Goal: Task Accomplishment & Management: Complete application form

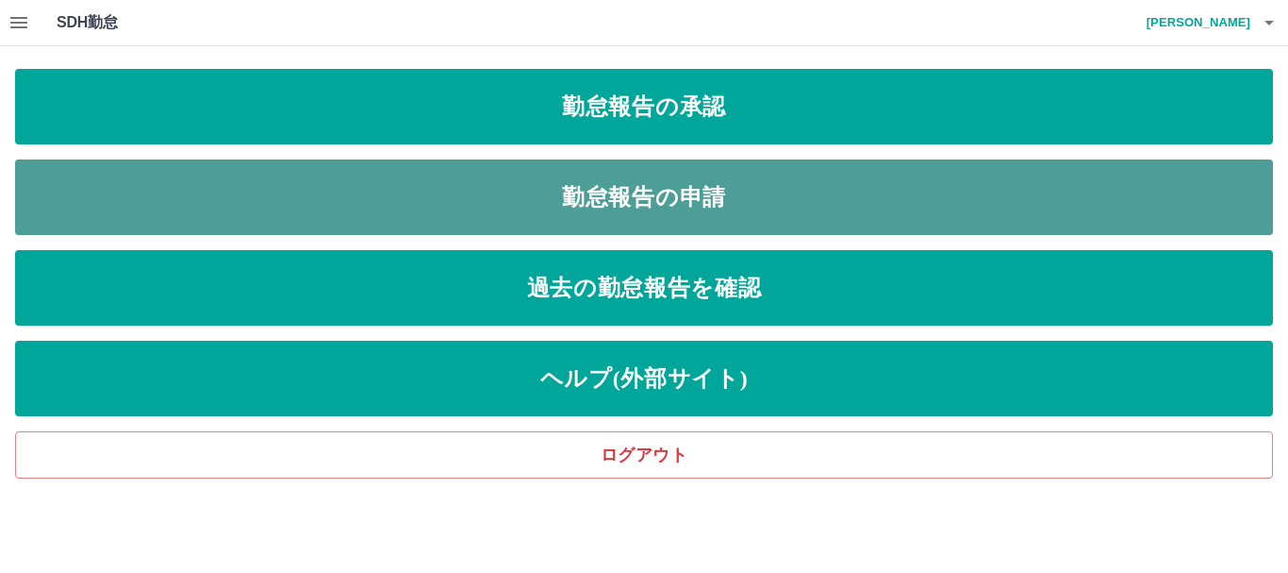
click at [906, 191] on link "勤怠報告の申請" at bounding box center [644, 196] width 1258 height 75
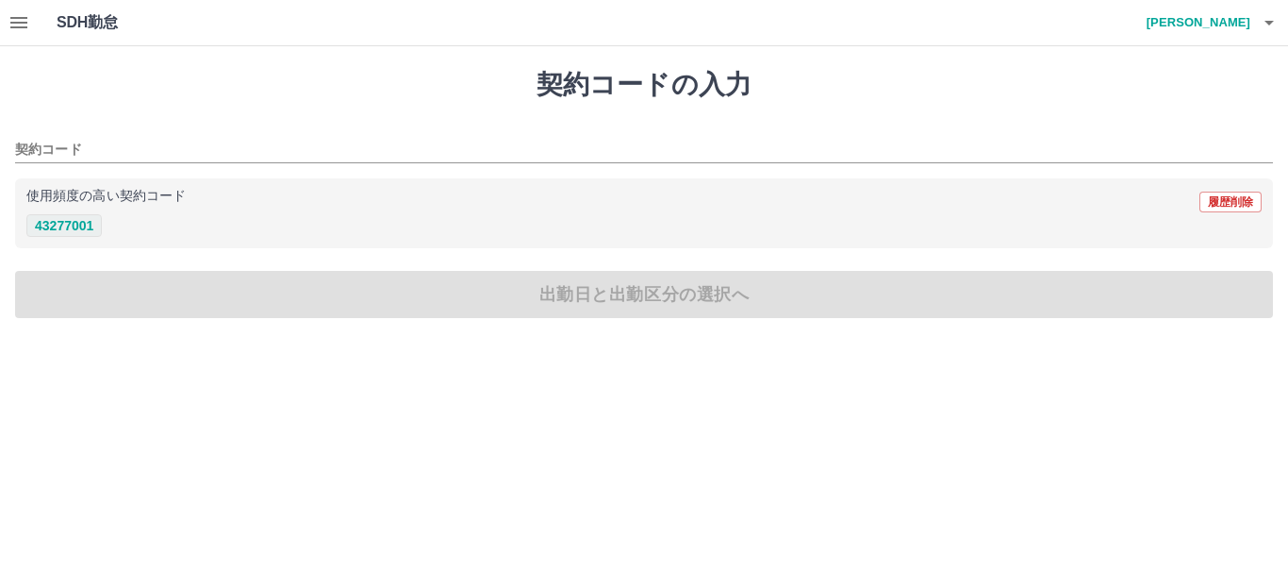
click at [80, 221] on button "43277001" at bounding box center [63, 225] width 75 height 23
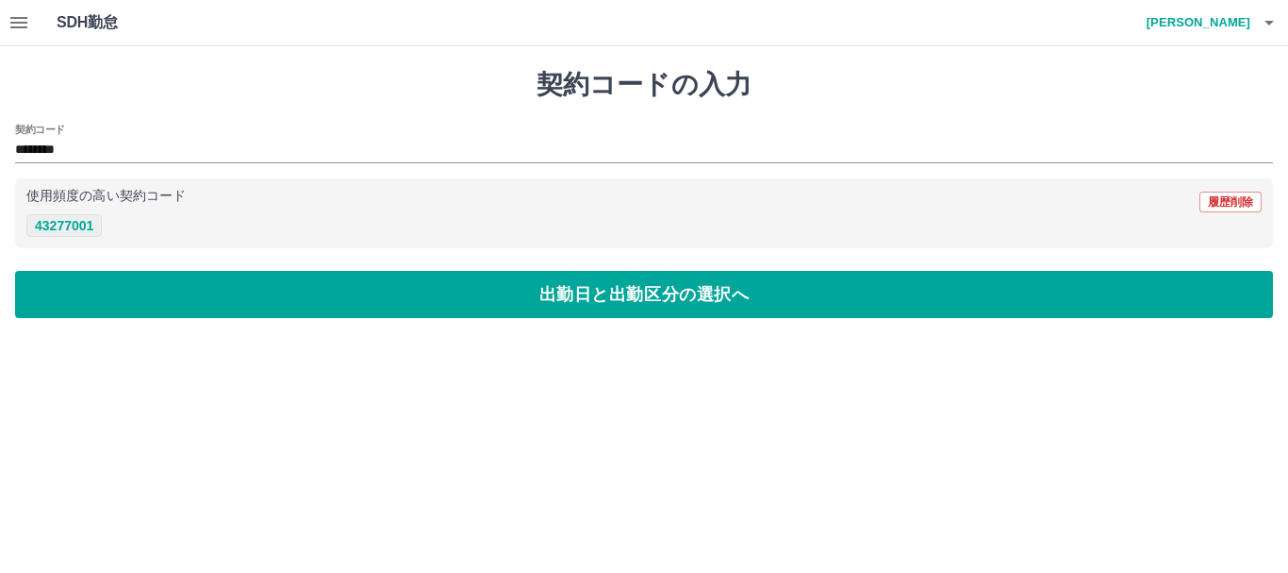
type input "********"
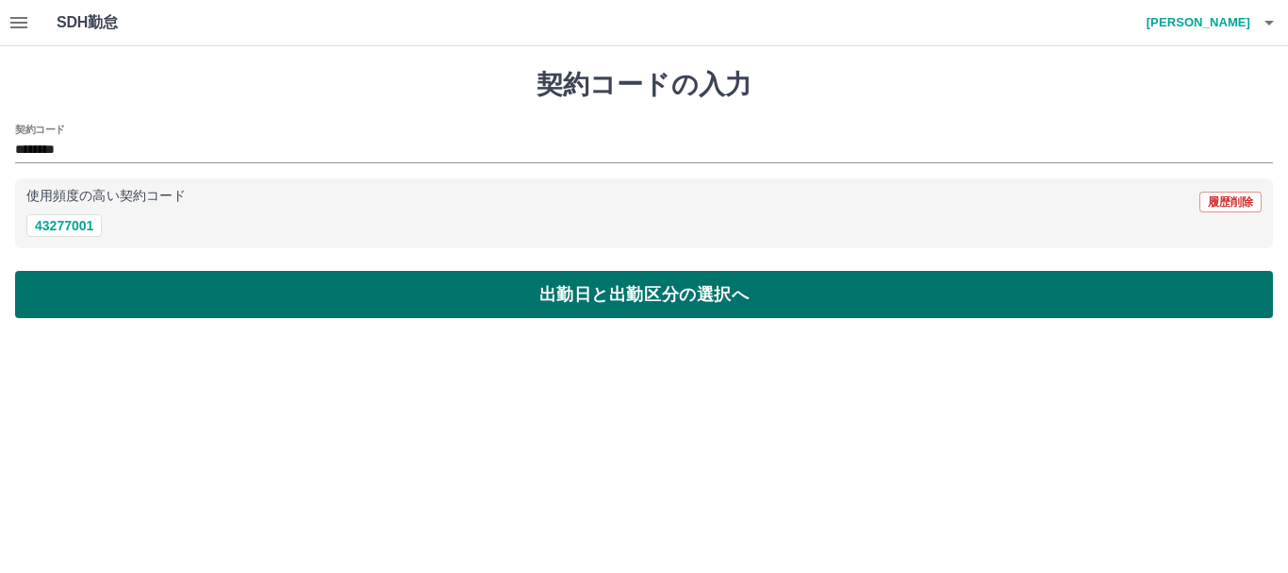
click at [149, 284] on button "出勤日と出勤区分の選択へ" at bounding box center [644, 294] width 1258 height 47
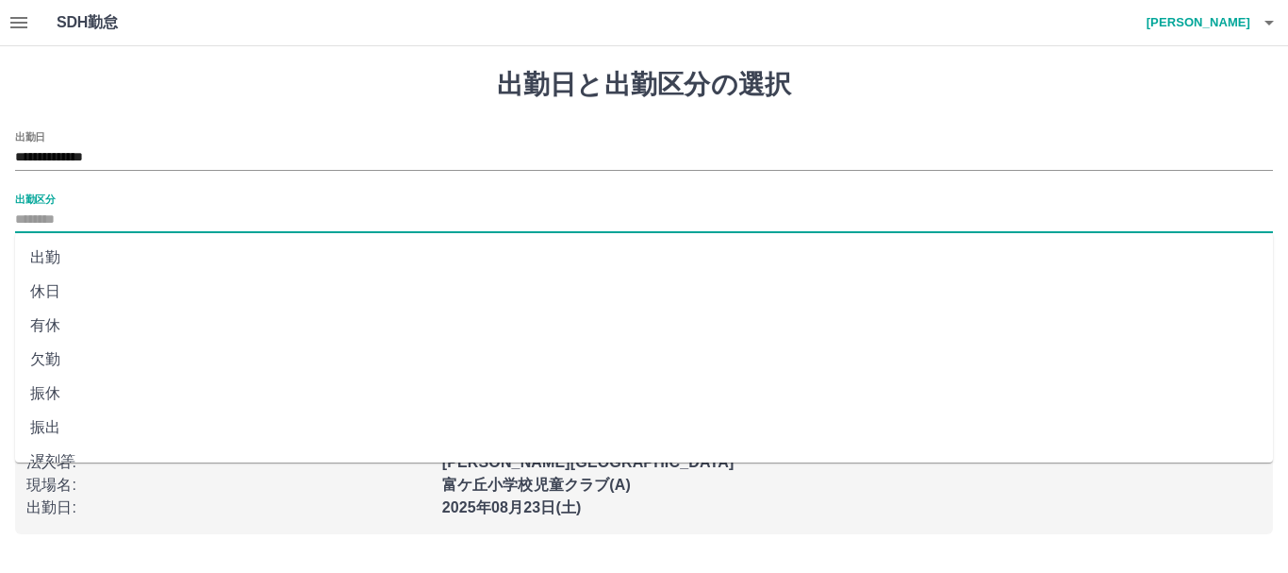
click at [80, 223] on input "出勤区分" at bounding box center [644, 220] width 1258 height 24
click at [52, 430] on li "振出" at bounding box center [644, 427] width 1258 height 34
type input "**"
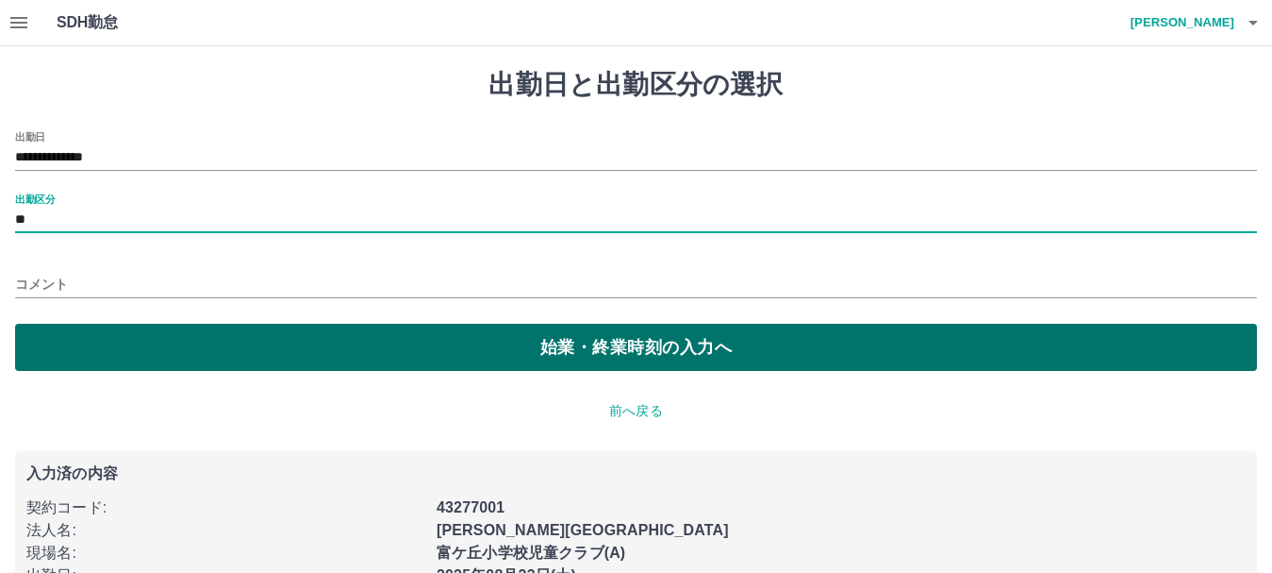
click at [64, 338] on button "始業・終業時刻の入力へ" at bounding box center [636, 347] width 1242 height 47
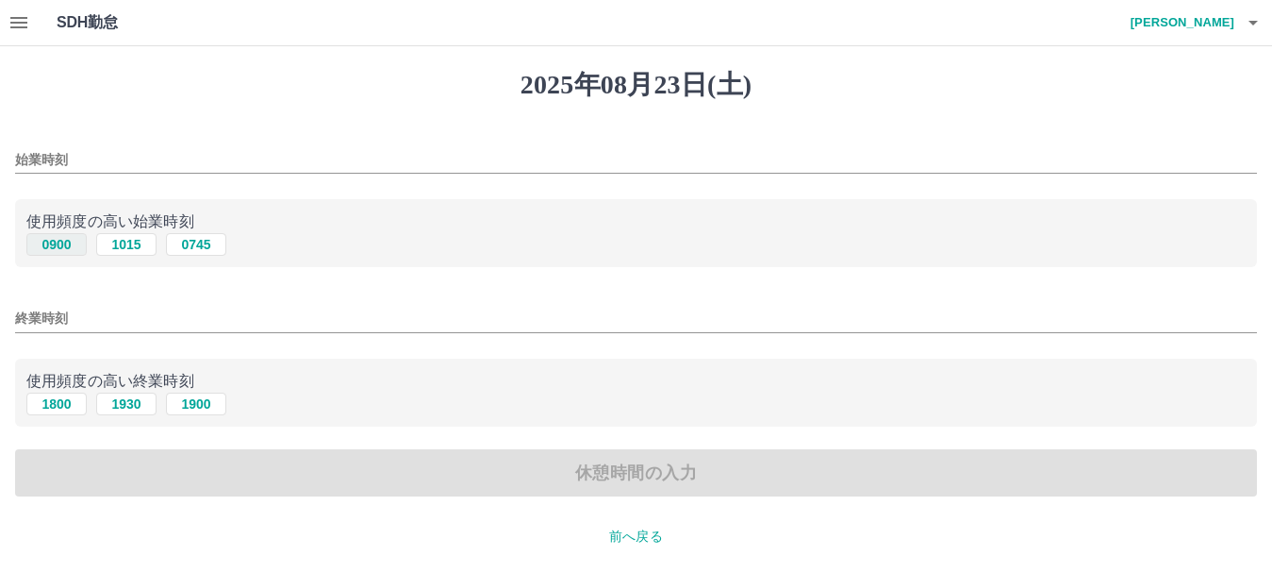
click at [57, 250] on button "0900" at bounding box center [56, 244] width 60 height 23
type input "****"
click at [58, 312] on input "終業時刻" at bounding box center [636, 318] width 1242 height 27
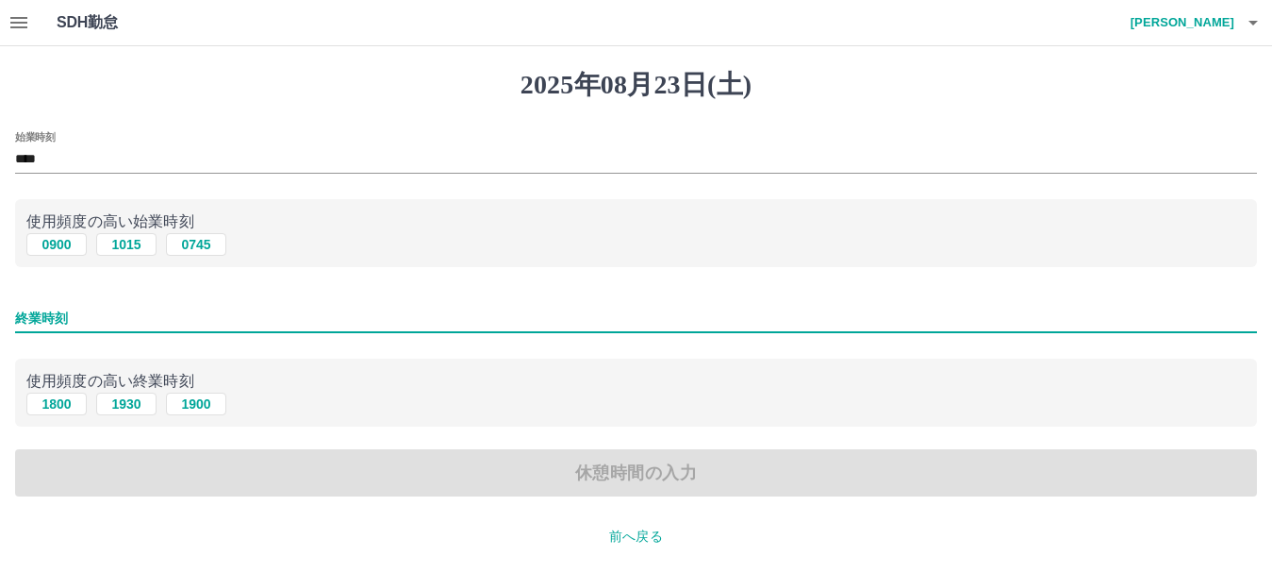
type input "****"
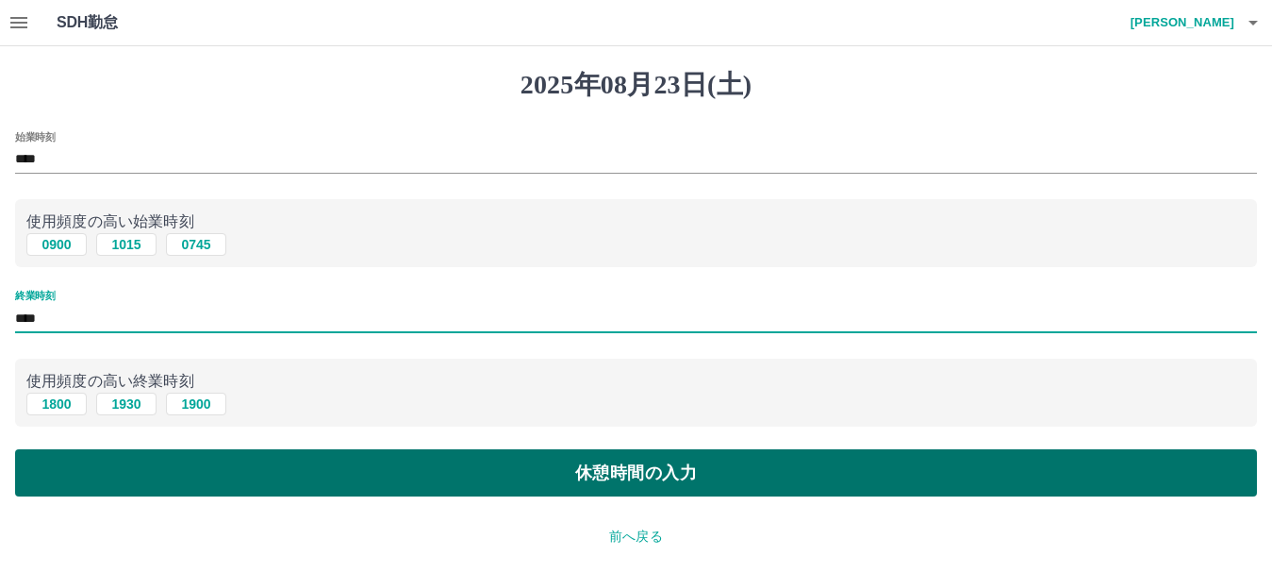
click at [135, 474] on button "休憩時間の入力" at bounding box center [636, 472] width 1242 height 47
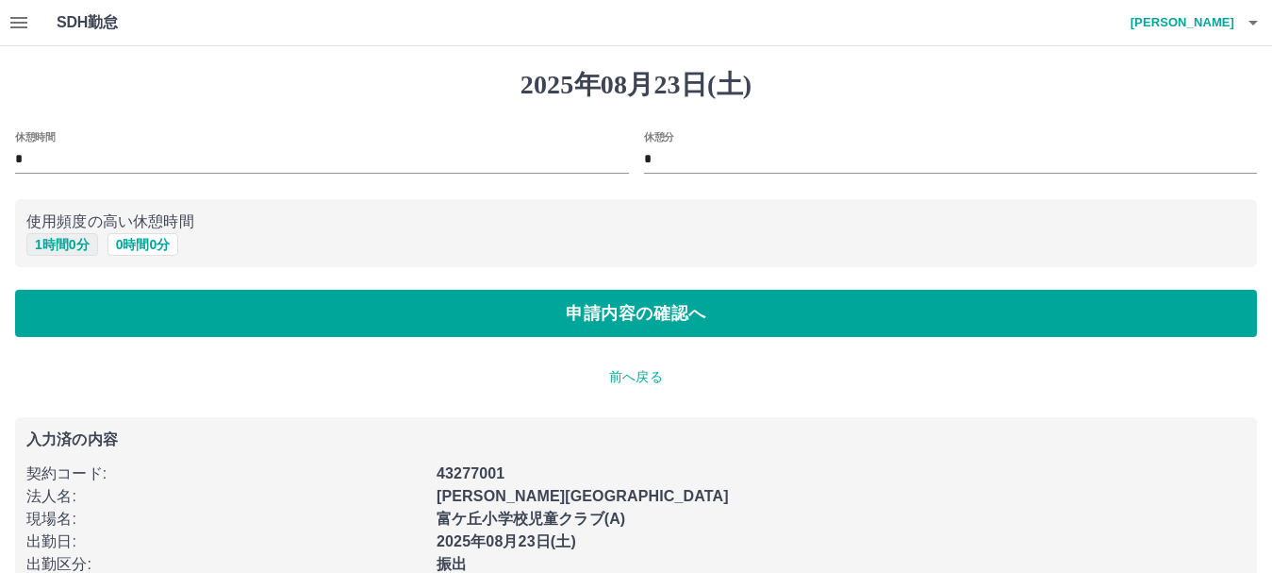
click at [71, 250] on button "1 時間 0 分" at bounding box center [62, 244] width 72 height 23
type input "*"
click at [83, 285] on div "休憩時間 * 休憩分 * 使用頻度の高い休憩時間 1 時間 0 分 0 時間 0 分 申請内容の確認へ" at bounding box center [636, 234] width 1242 height 207
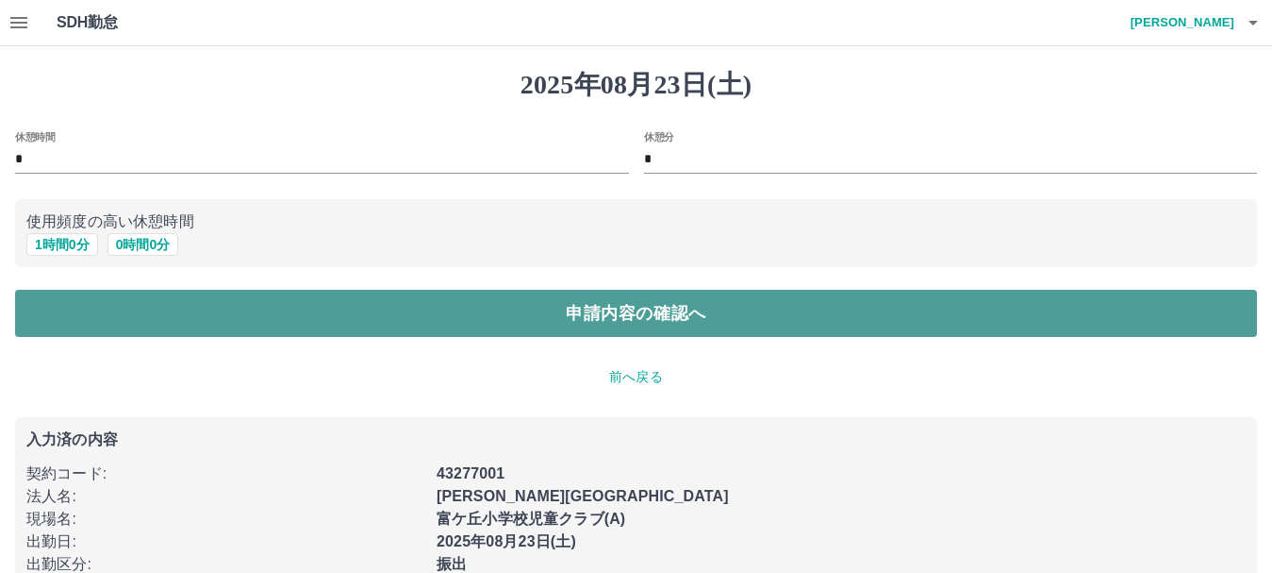
click at [85, 303] on button "申請内容の確認へ" at bounding box center [636, 313] width 1242 height 47
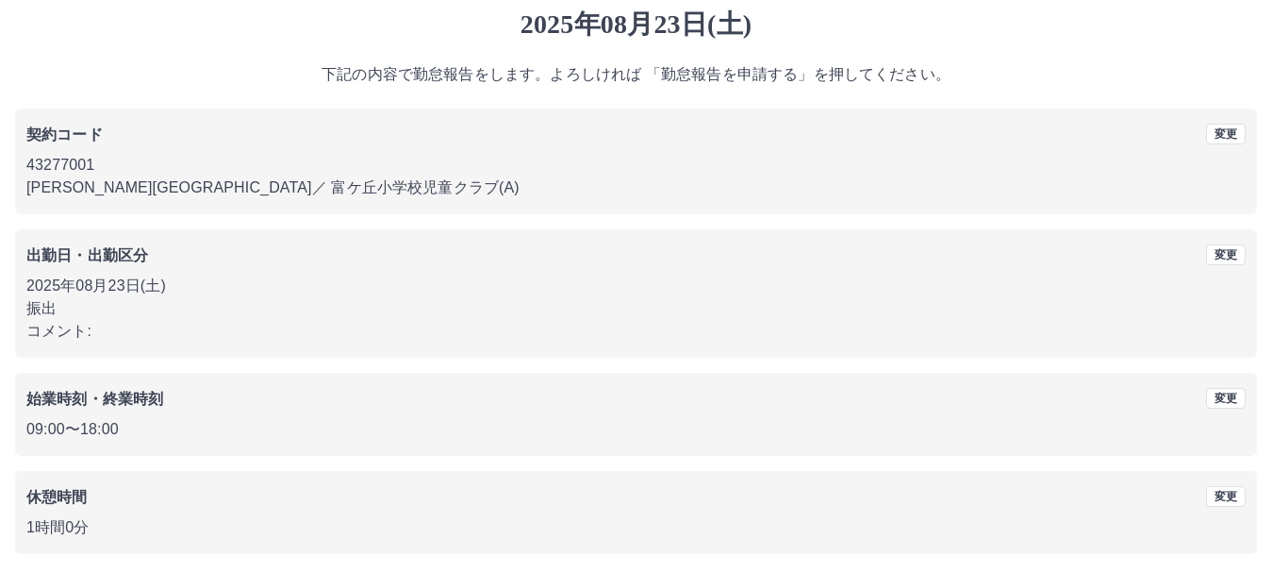
scroll to position [134, 0]
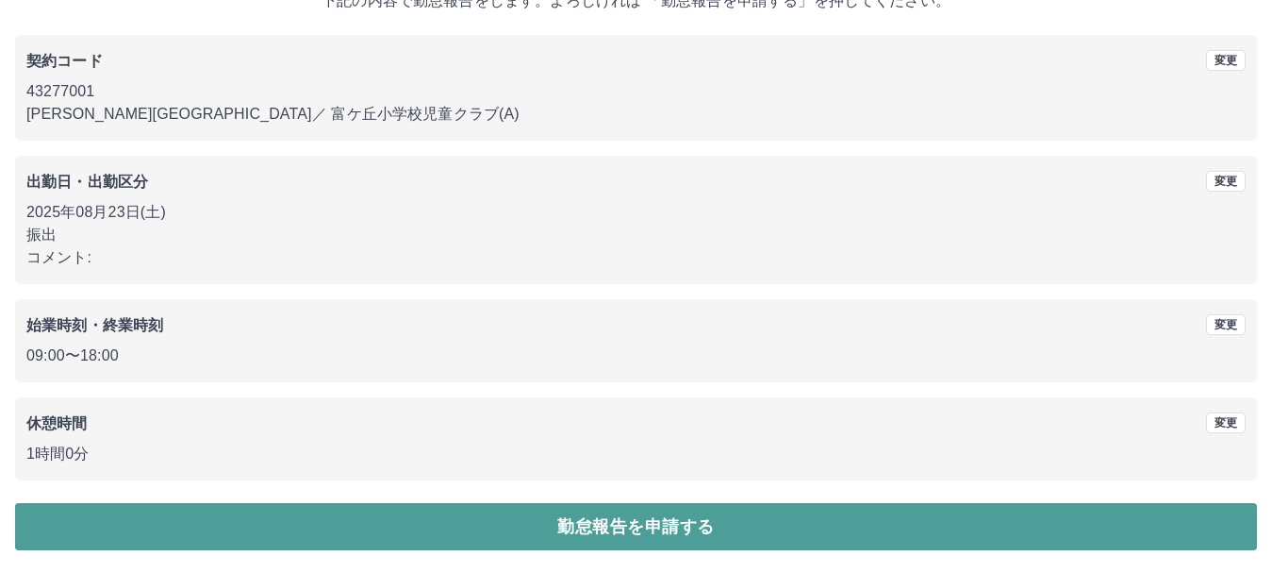
click at [251, 533] on button "勤怠報告を申請する" at bounding box center [636, 526] width 1242 height 47
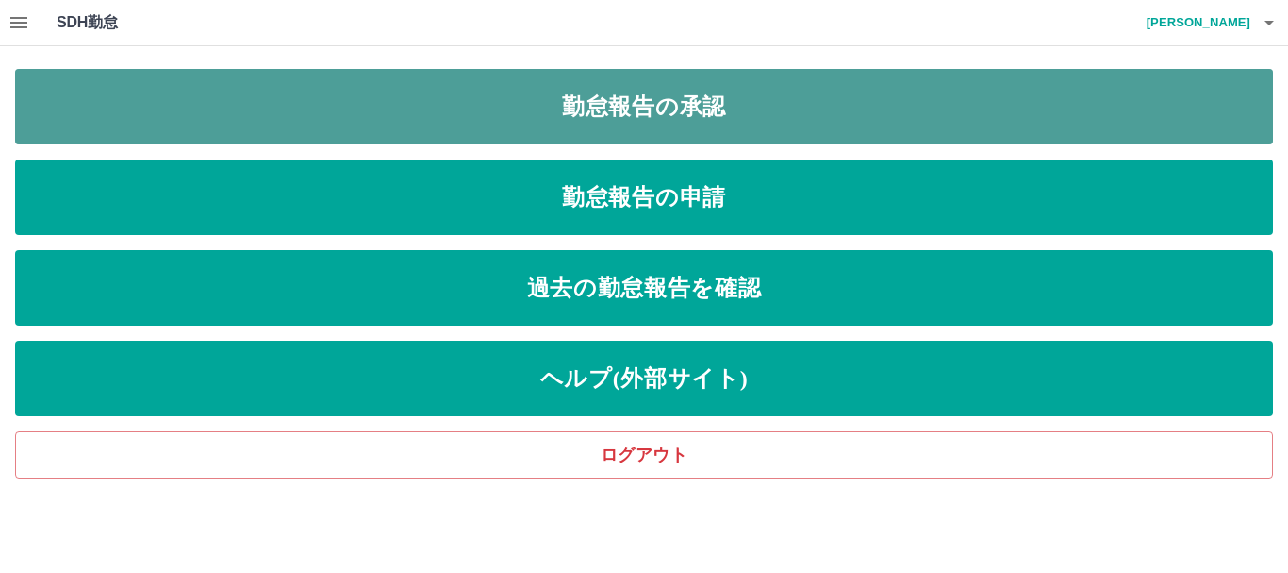
click at [728, 108] on link "勤怠報告の承認" at bounding box center [644, 106] width 1258 height 75
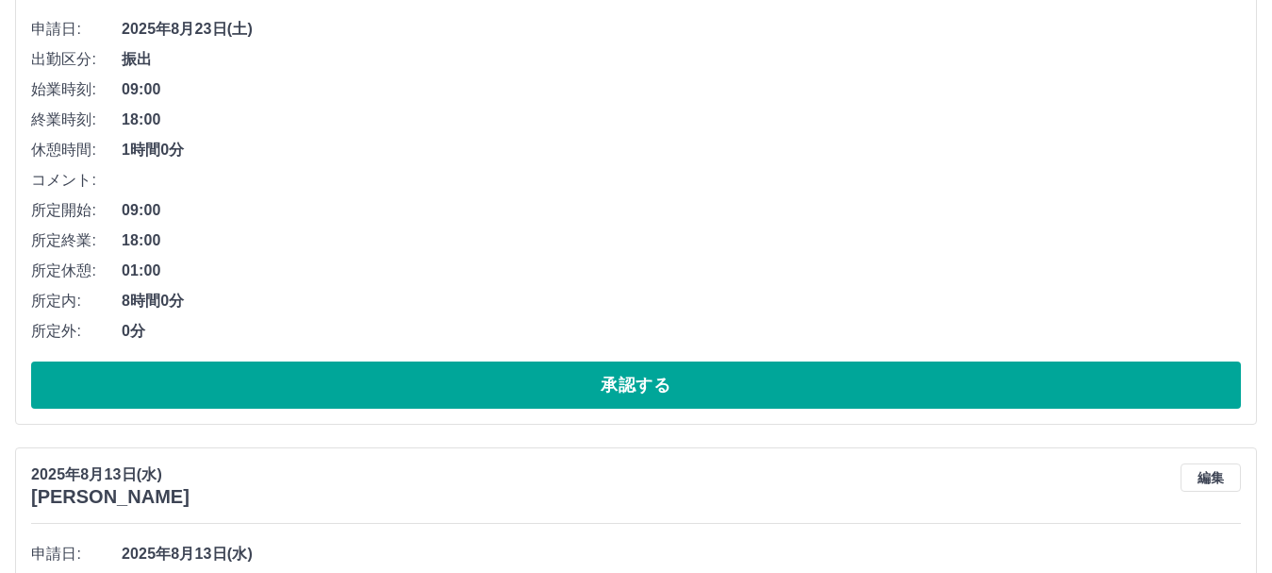
scroll to position [1177, 0]
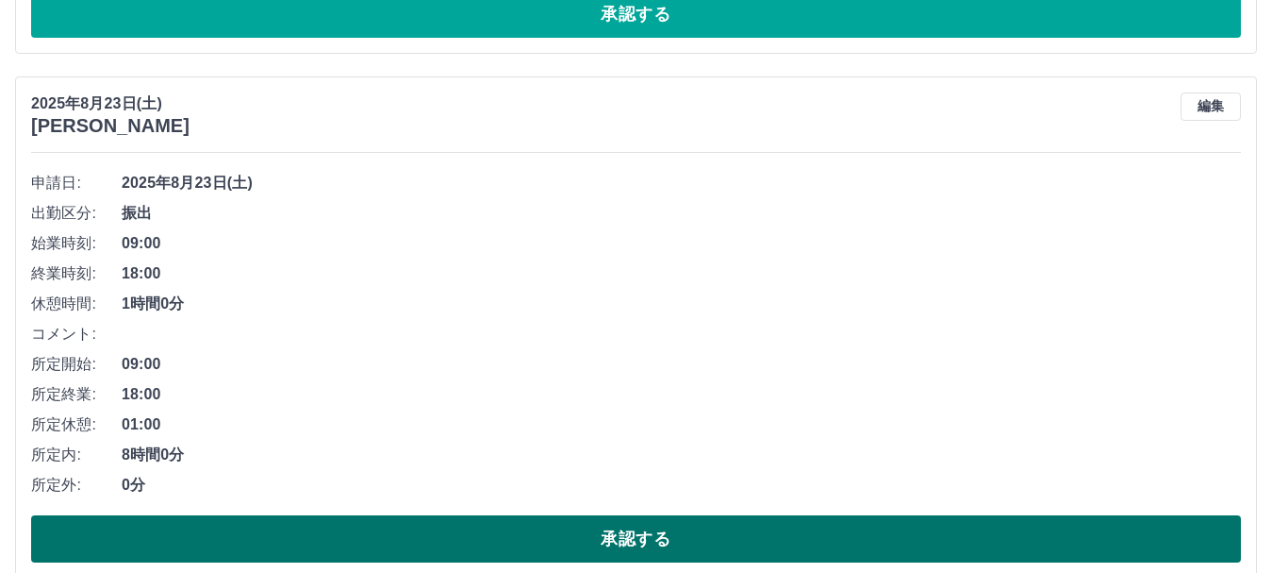
click at [549, 531] on button "承認する" at bounding box center [636, 538] width 1210 height 47
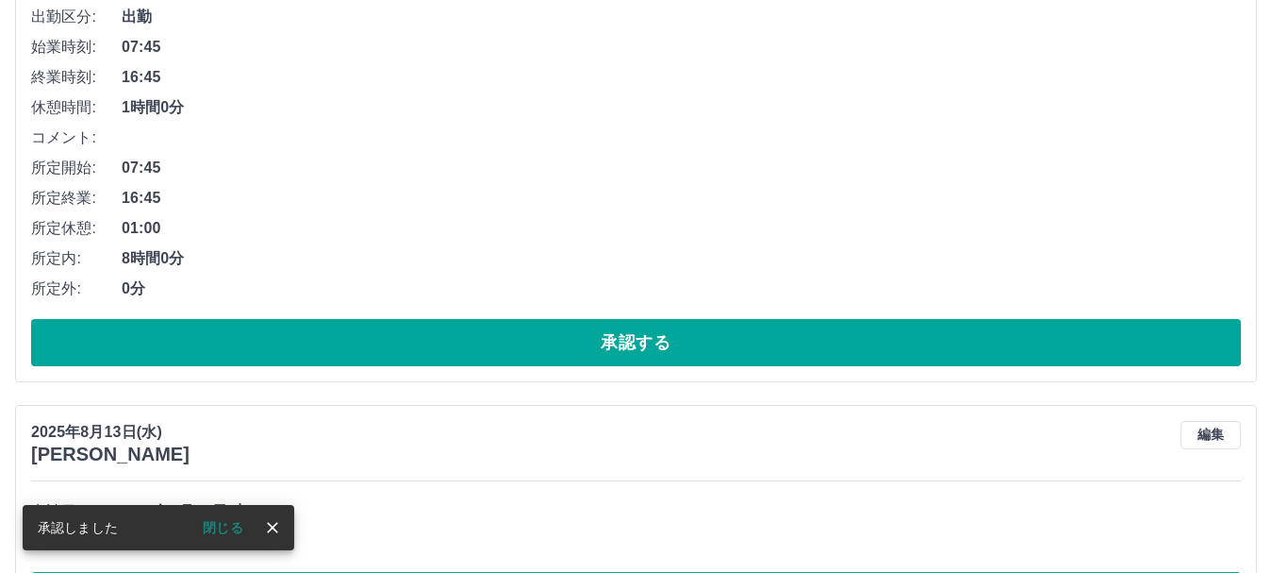
scroll to position [747, 0]
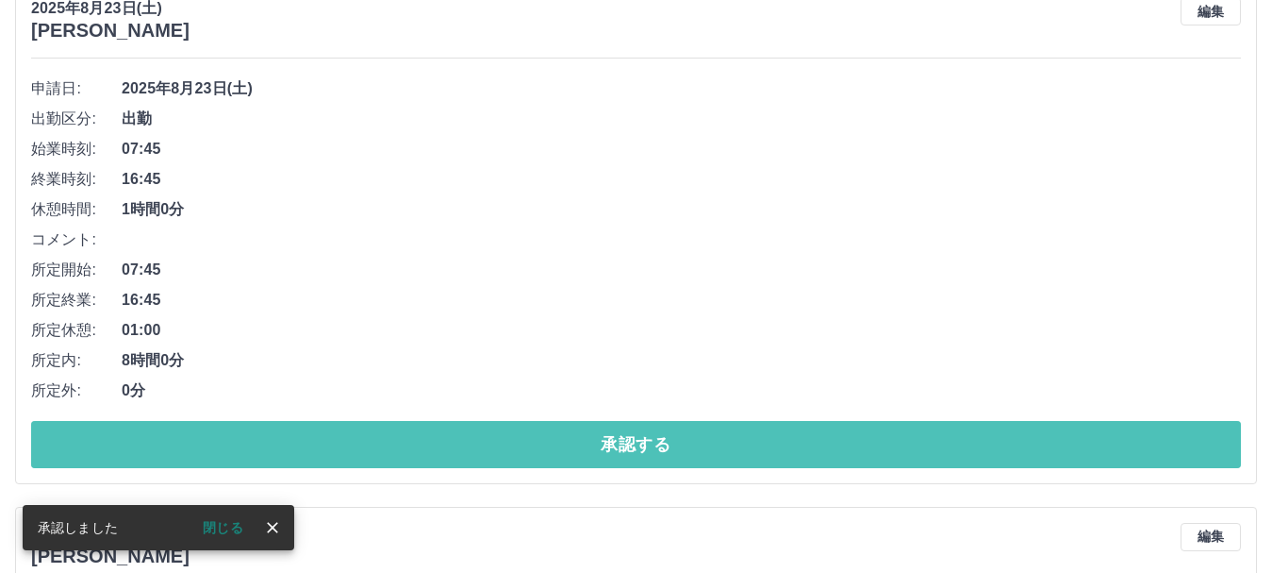
click at [469, 443] on button "承認する" at bounding box center [636, 444] width 1210 height 47
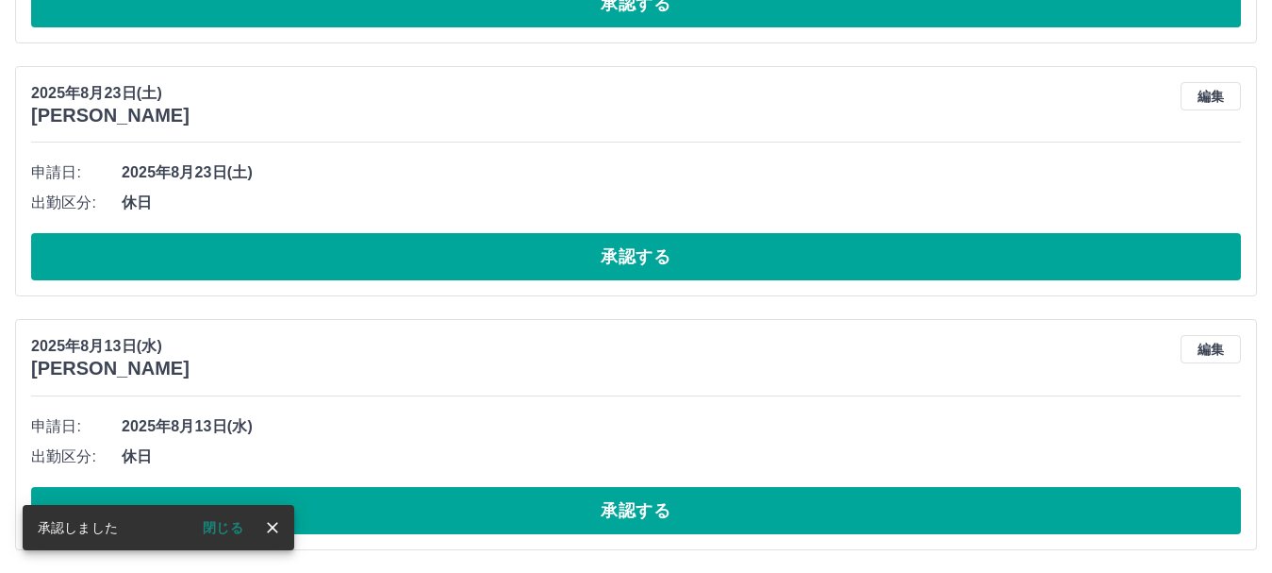
scroll to position [222, 0]
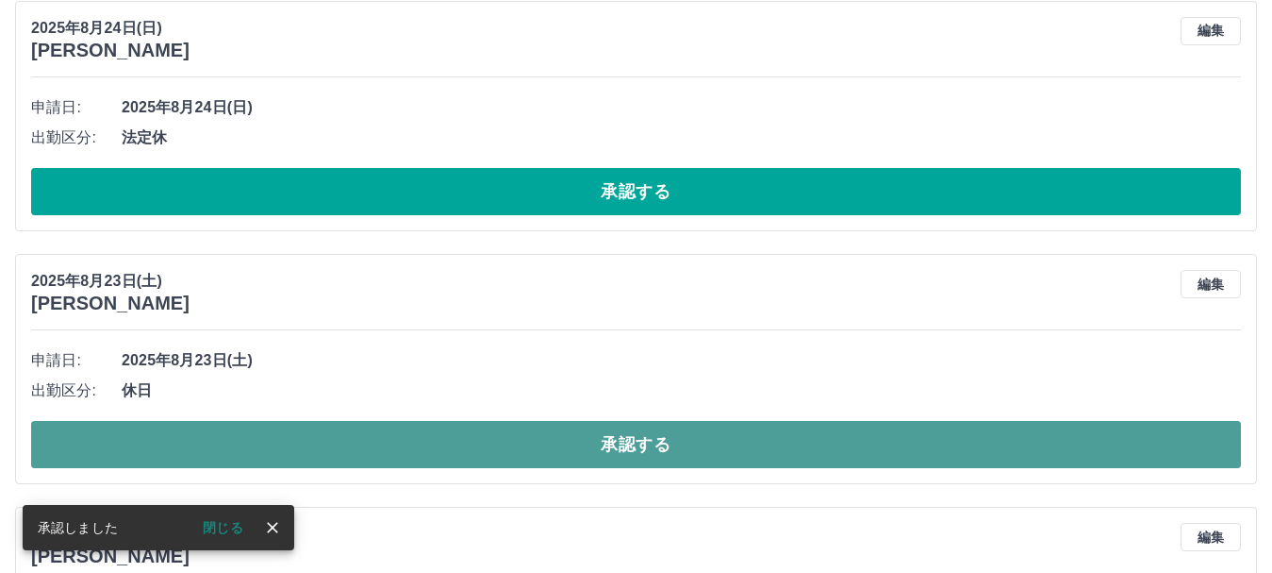
click at [376, 444] on button "承認する" at bounding box center [636, 444] width 1210 height 47
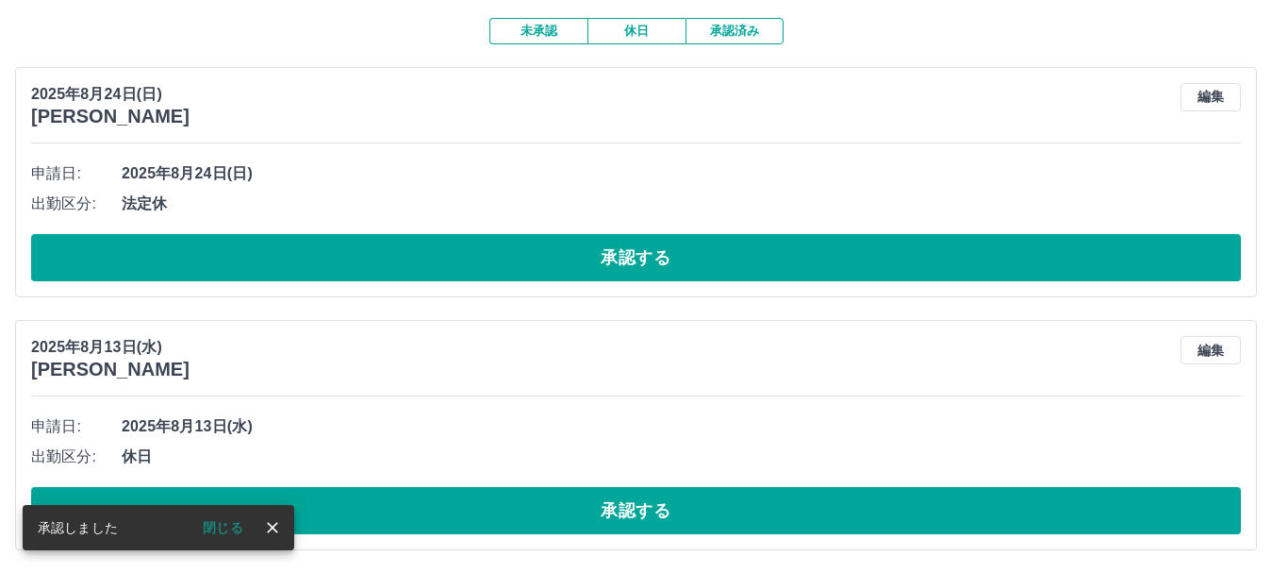
scroll to position [158, 0]
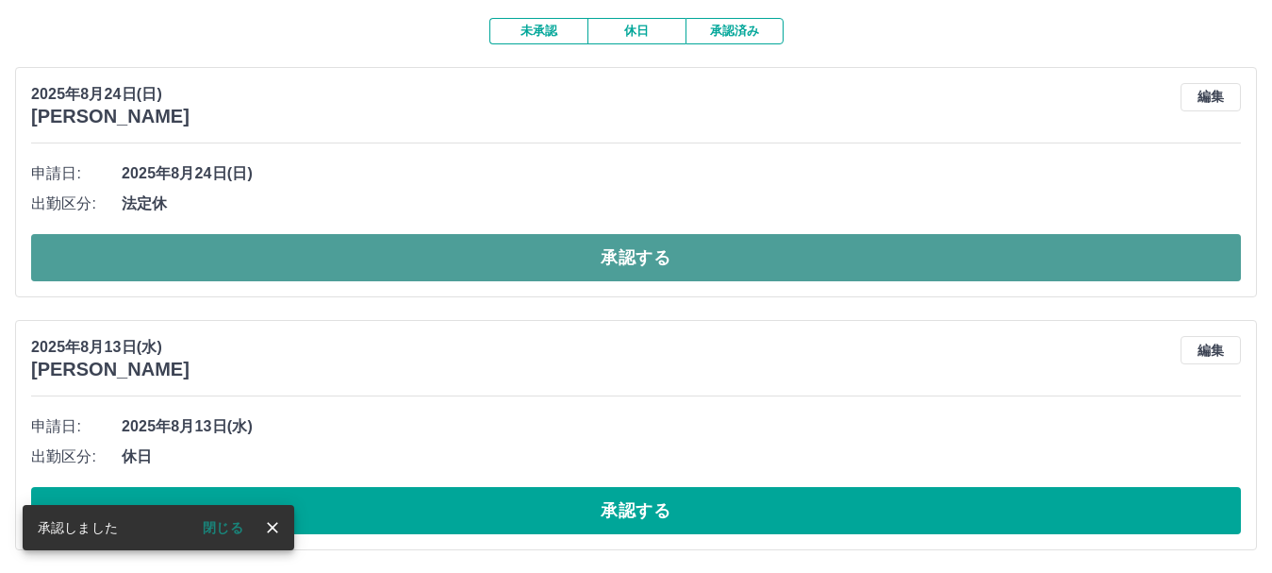
click at [512, 264] on button "承認する" at bounding box center [636, 257] width 1210 height 47
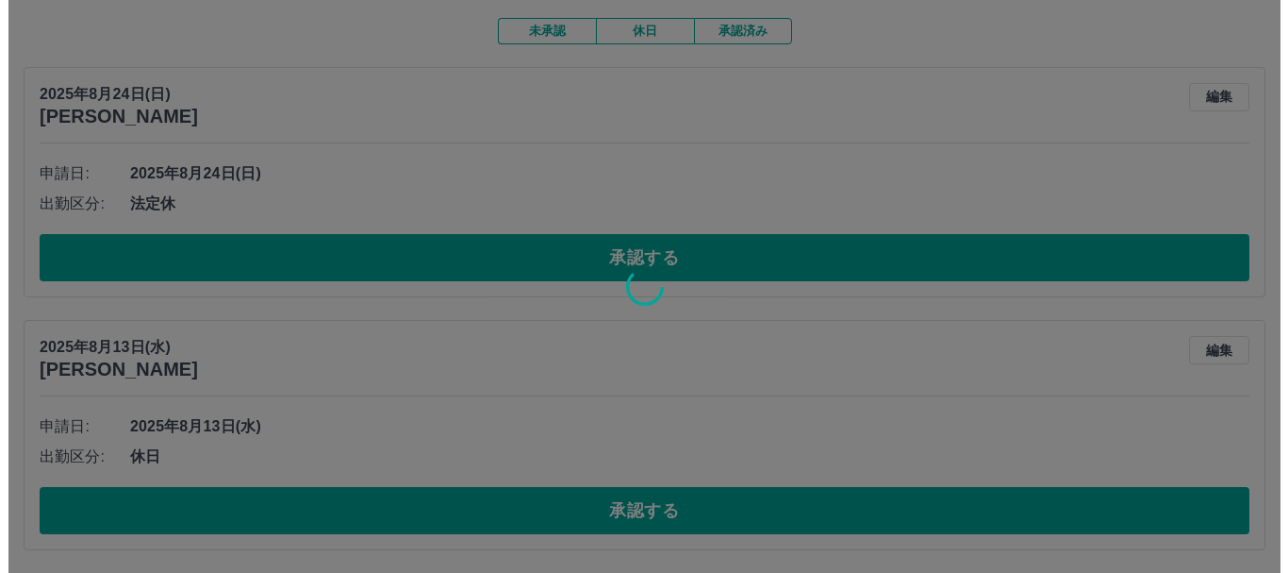
scroll to position [0, 0]
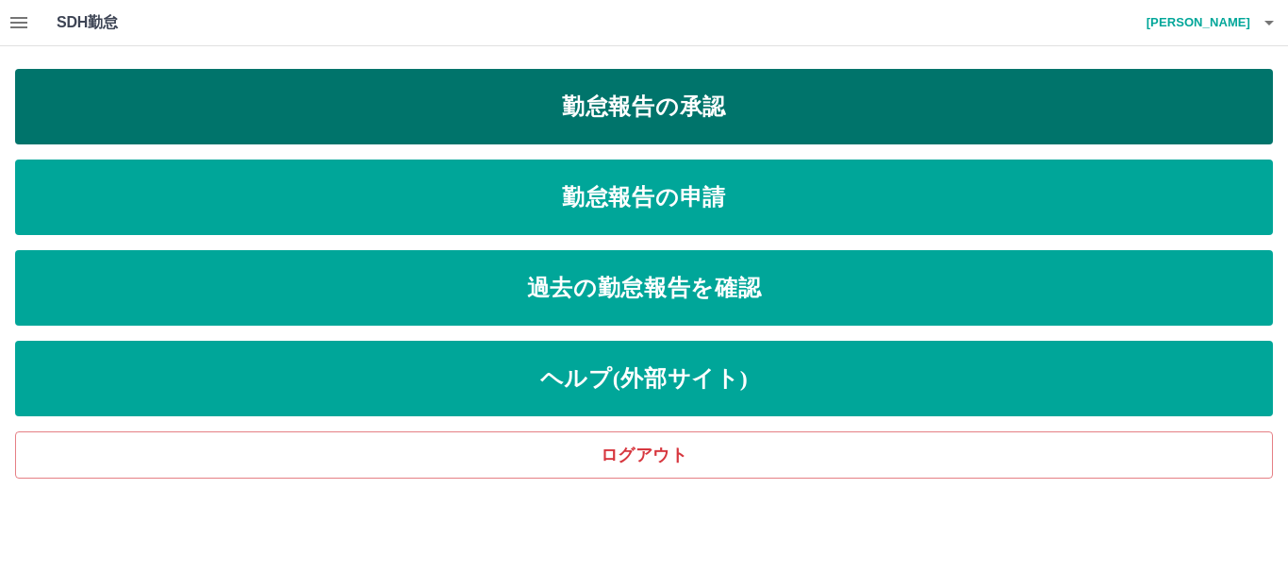
click at [586, 113] on link "勤怠報告の承認" at bounding box center [644, 106] width 1258 height 75
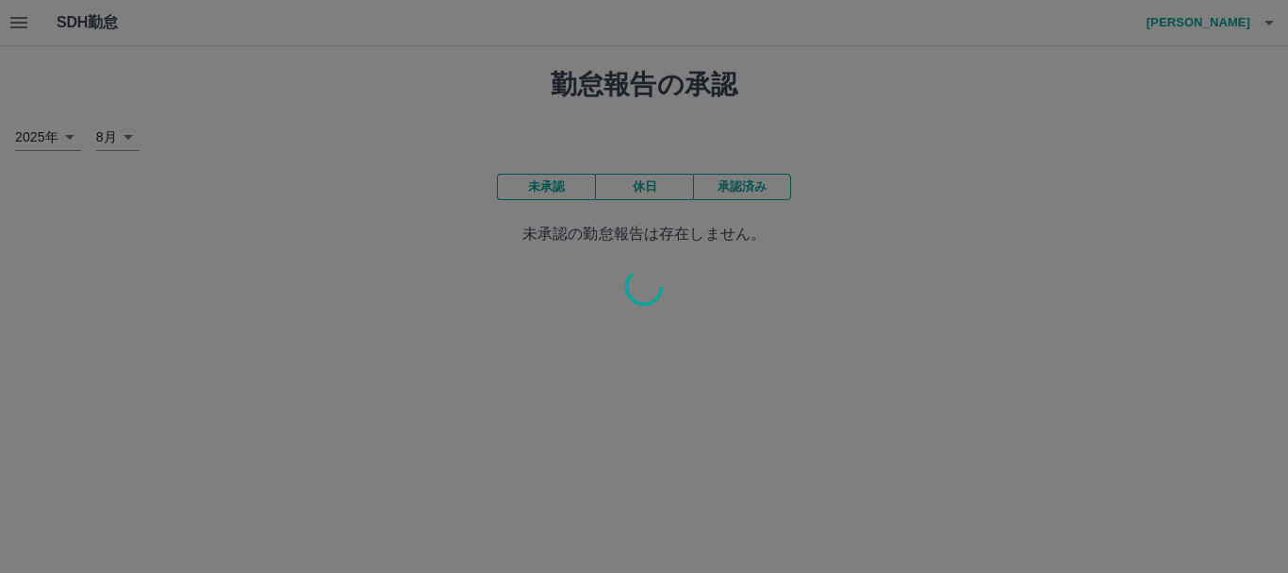
click at [820, 138] on div at bounding box center [644, 286] width 1288 height 573
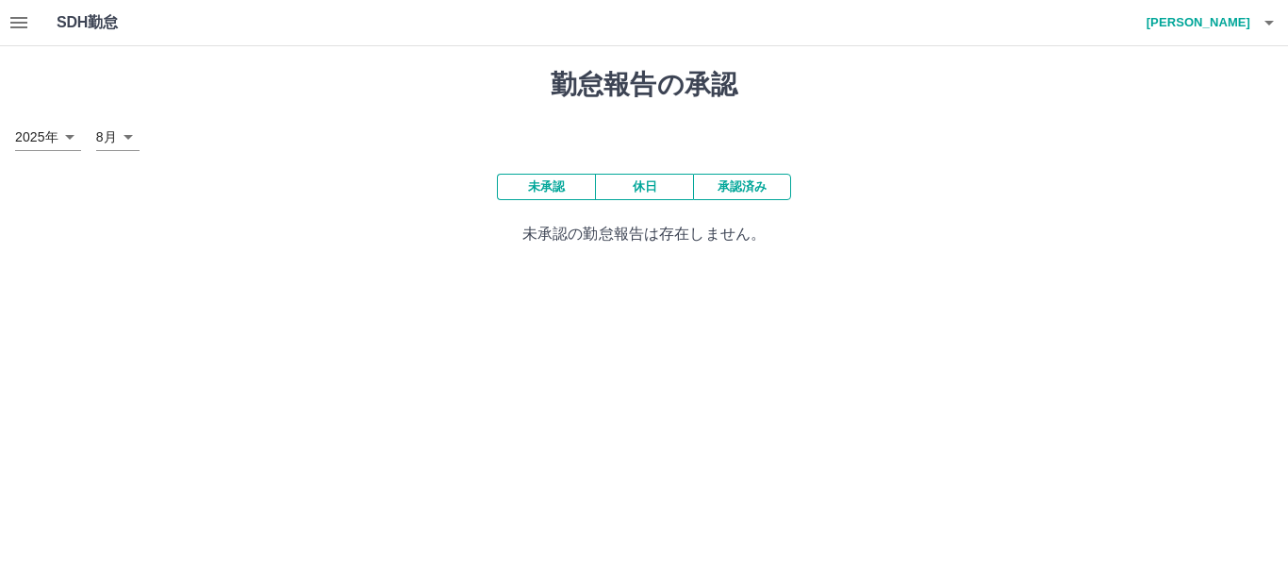
click at [754, 194] on button "承認済み" at bounding box center [742, 187] width 98 height 26
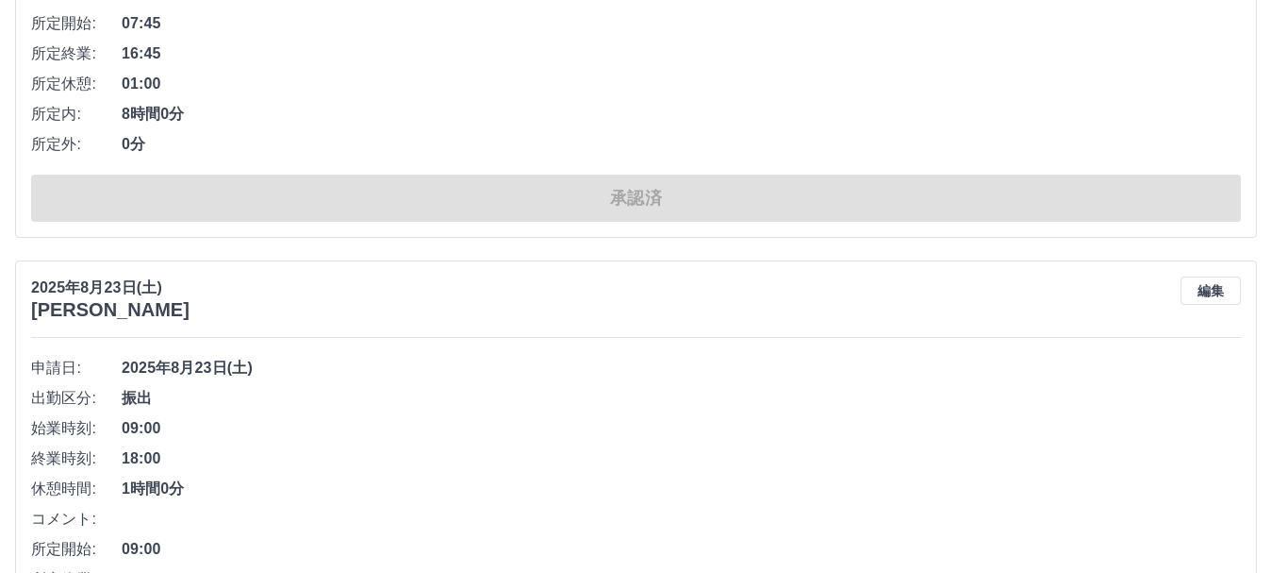
scroll to position [1509, 0]
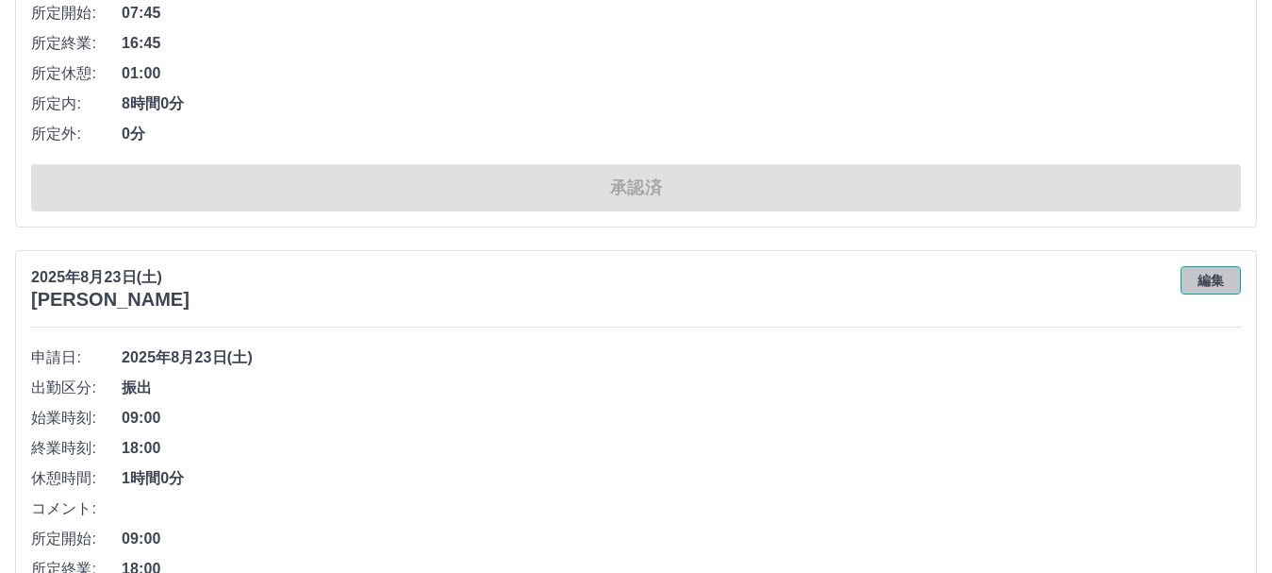
click at [1234, 278] on button "編集" at bounding box center [1211, 280] width 60 height 28
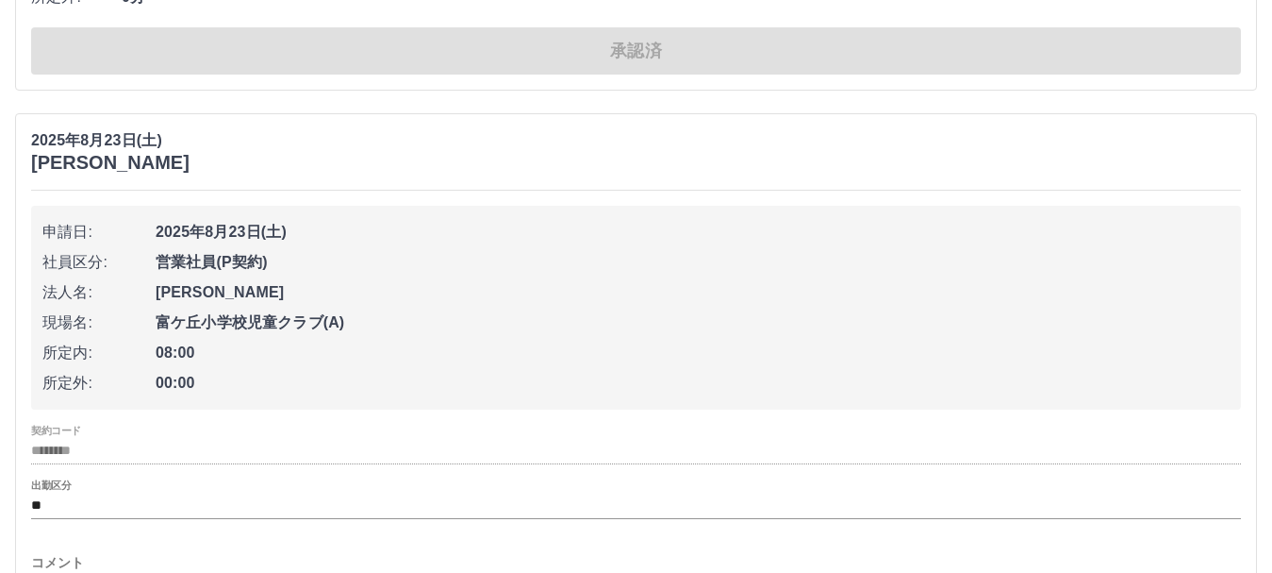
scroll to position [1887, 0]
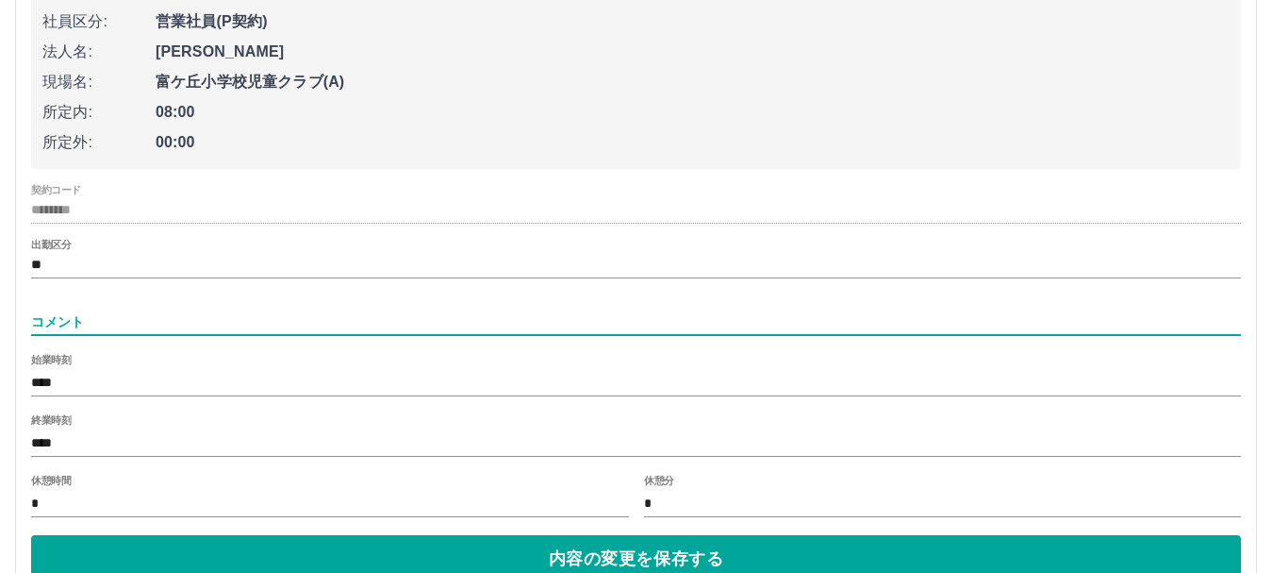
click at [89, 315] on input "コメント" at bounding box center [636, 321] width 1210 height 27
type input "*"
type input "**********"
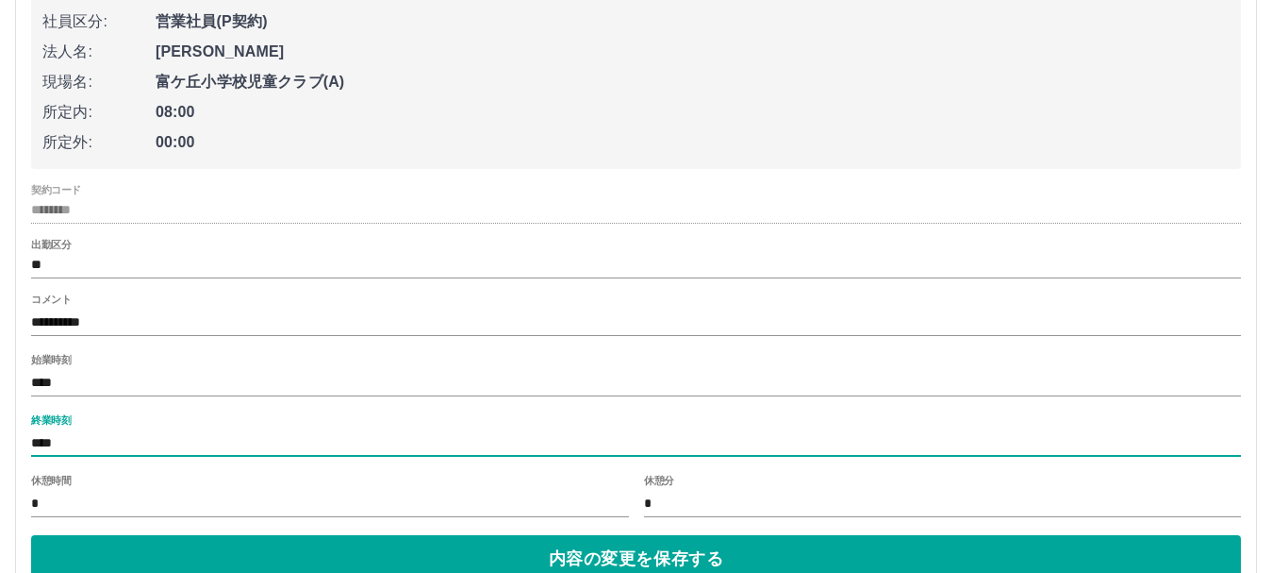
click at [83, 436] on input "****" at bounding box center [636, 442] width 1210 height 27
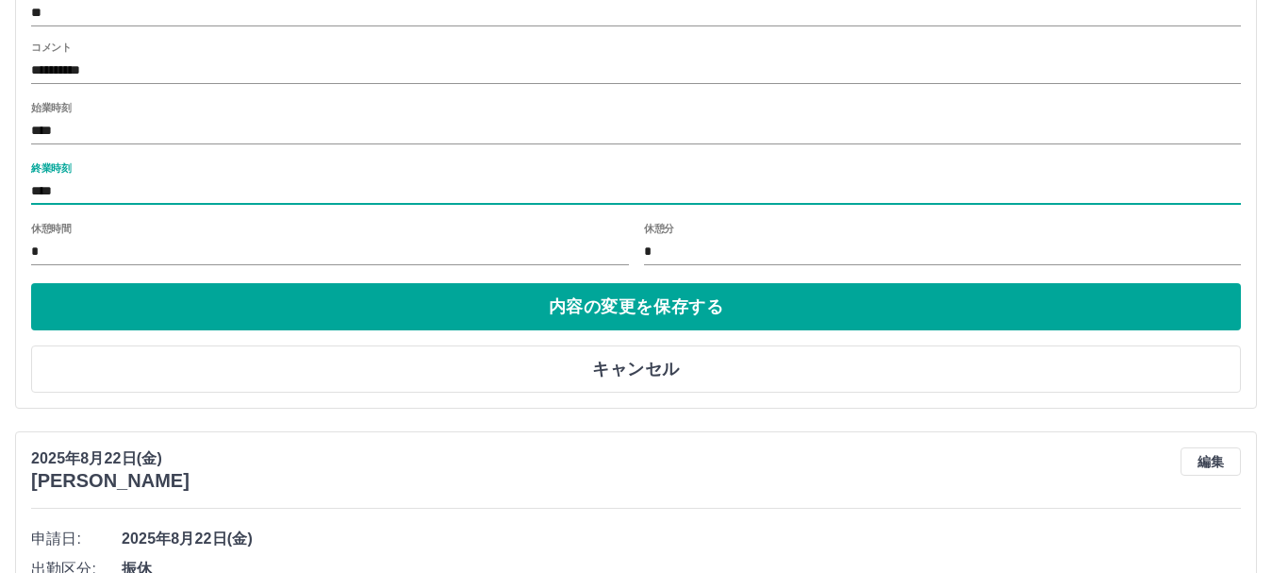
scroll to position [2169, 0]
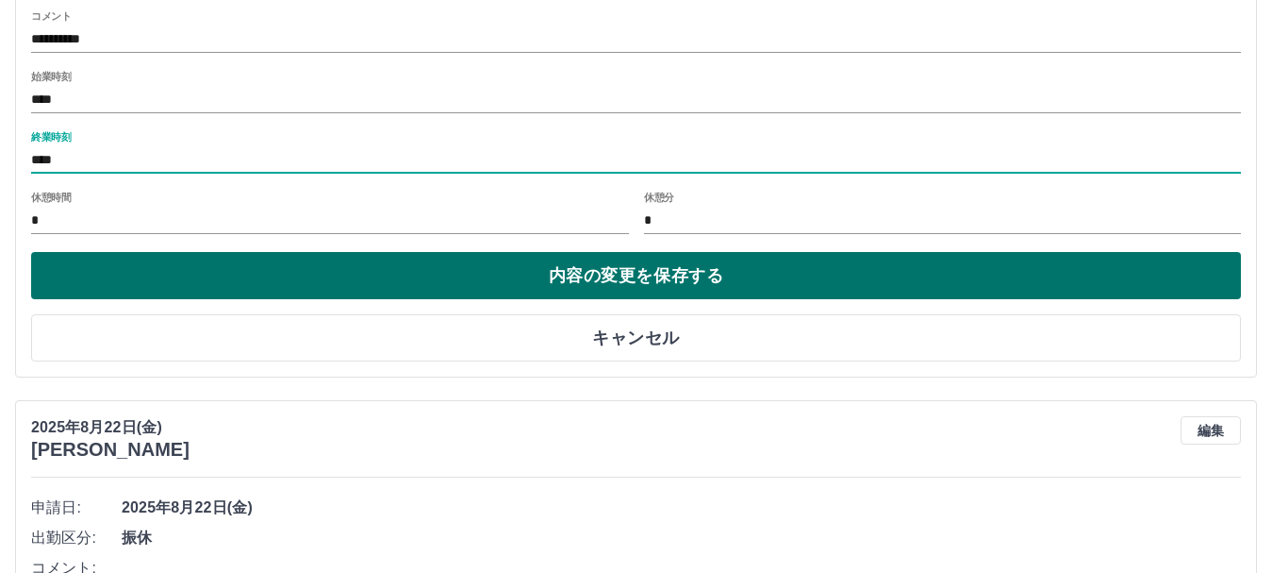
type input "****"
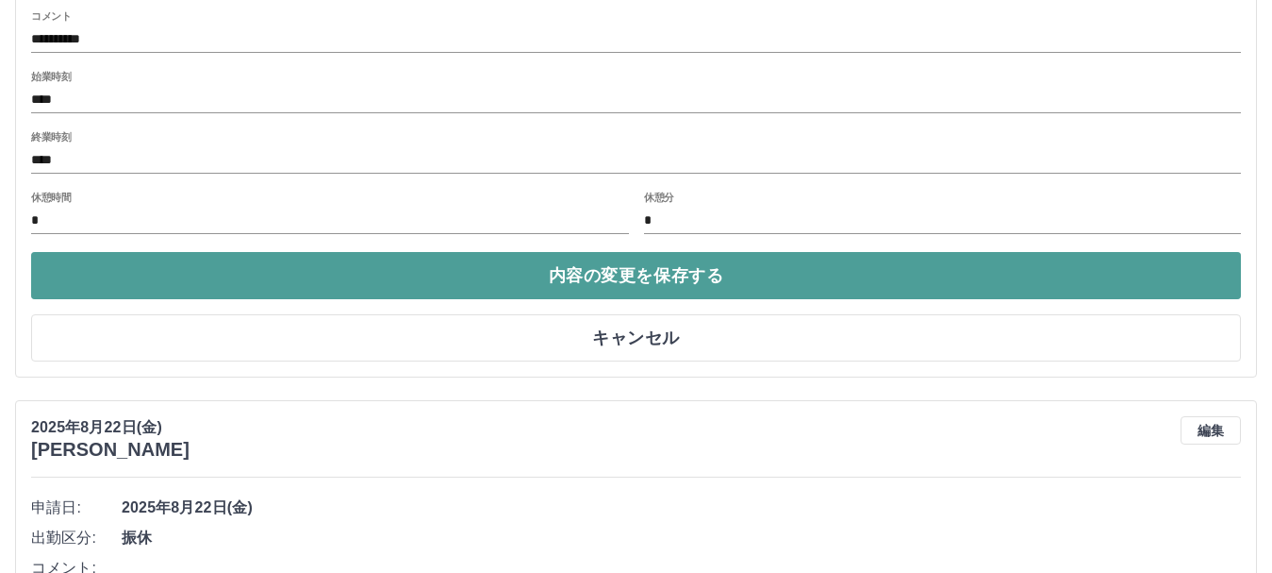
click at [242, 282] on button "内容の変更を保存する" at bounding box center [636, 275] width 1210 height 47
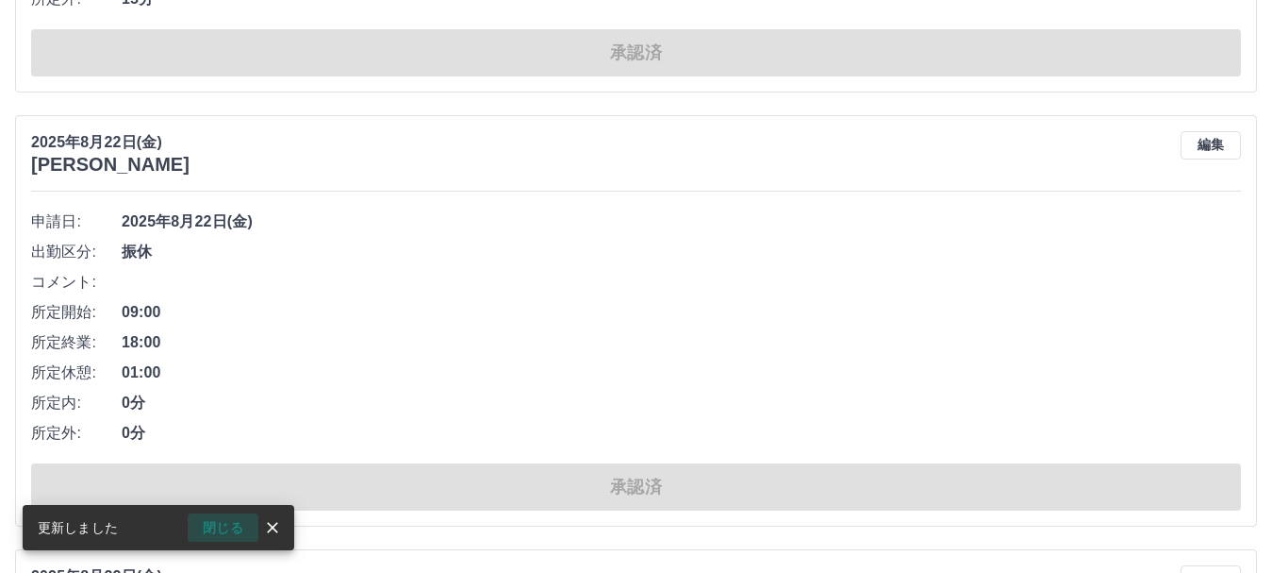
click at [240, 518] on button "閉じる" at bounding box center [223, 527] width 71 height 28
